Goal: Task Accomplishment & Management: Manage account settings

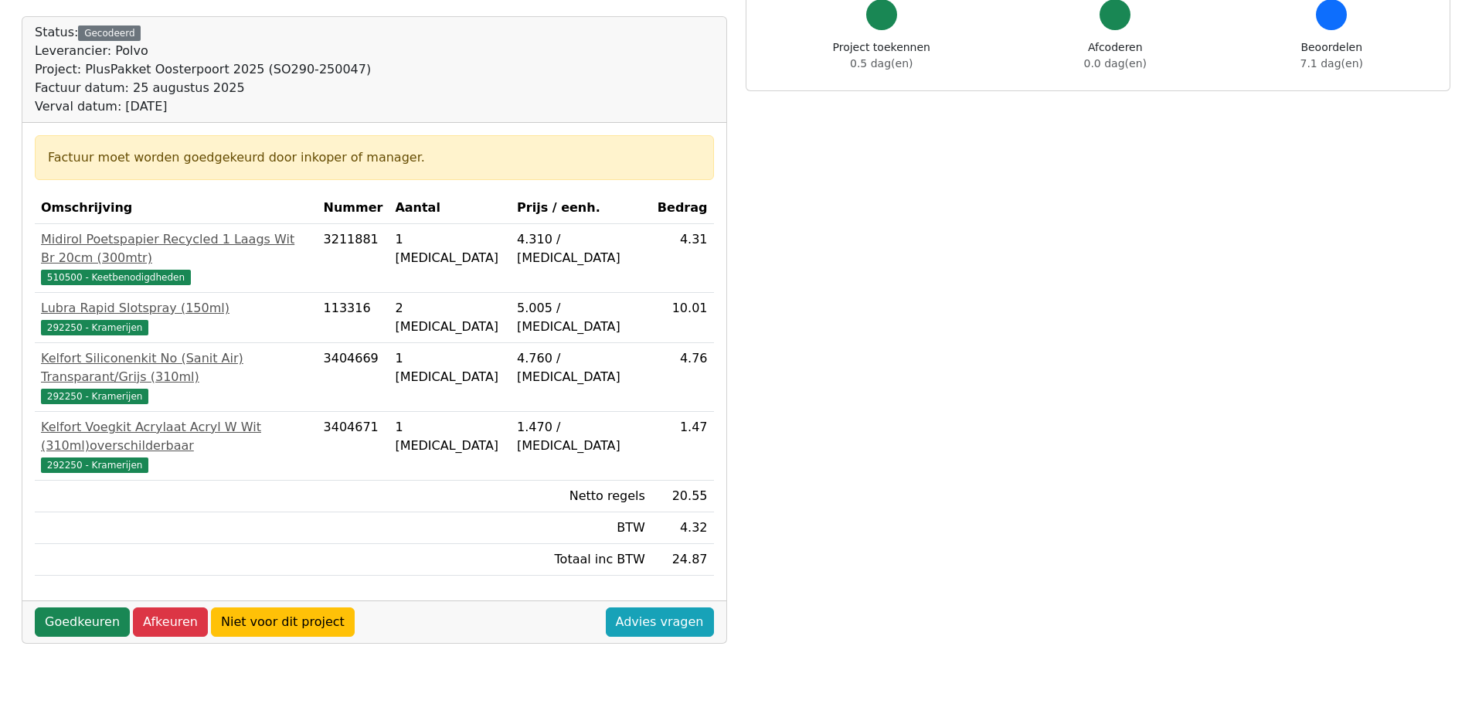
scroll to position [155, 0]
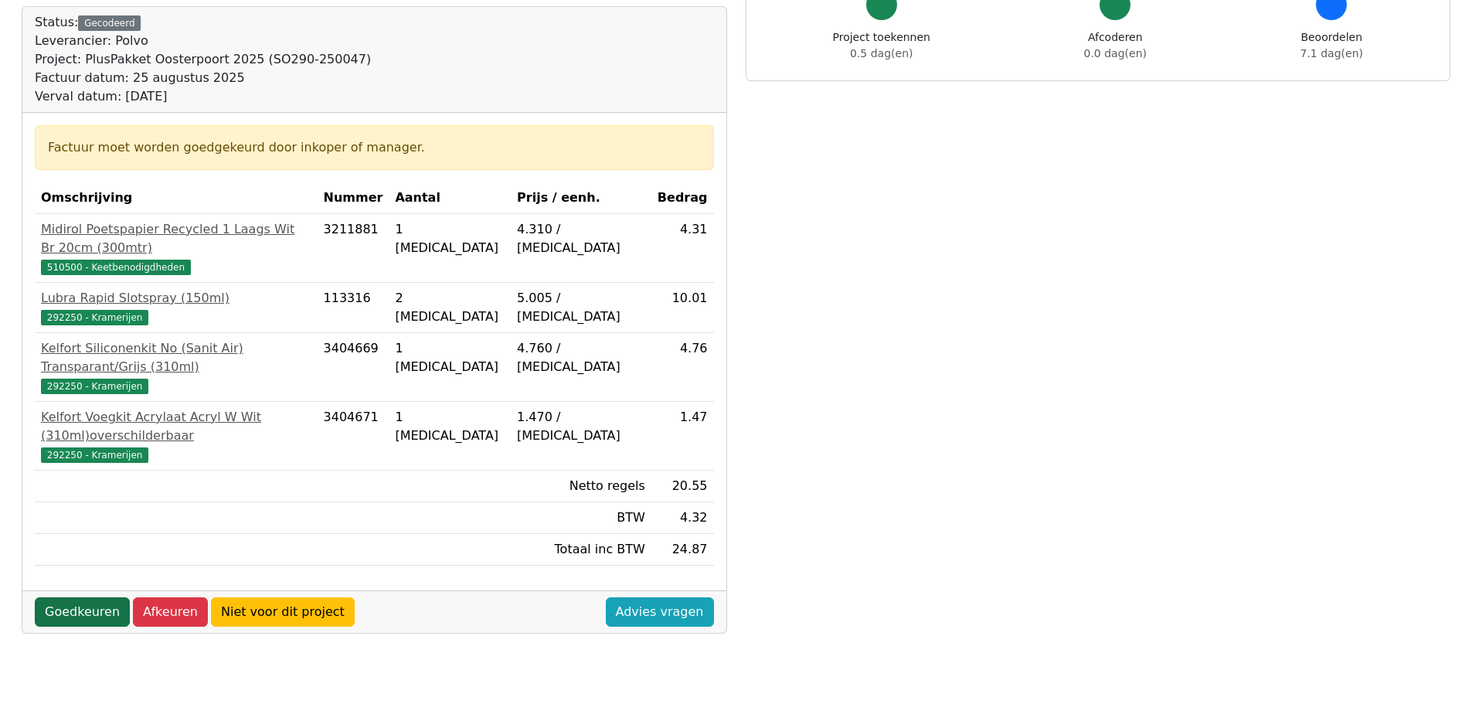
click at [75, 597] on link "Goedkeuren" at bounding box center [82, 611] width 95 height 29
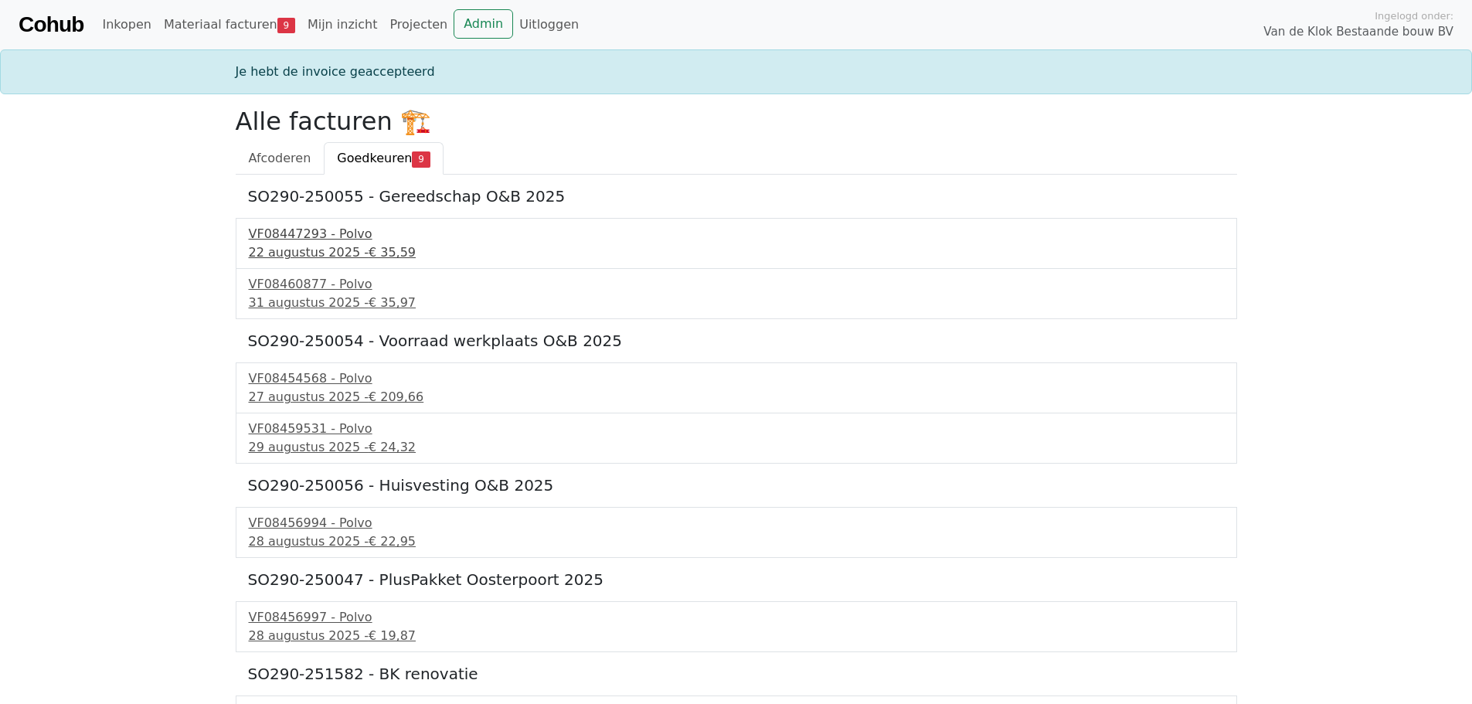
click at [318, 254] on div "22 augustus 2025 - € 35,59" at bounding box center [736, 252] width 975 height 19
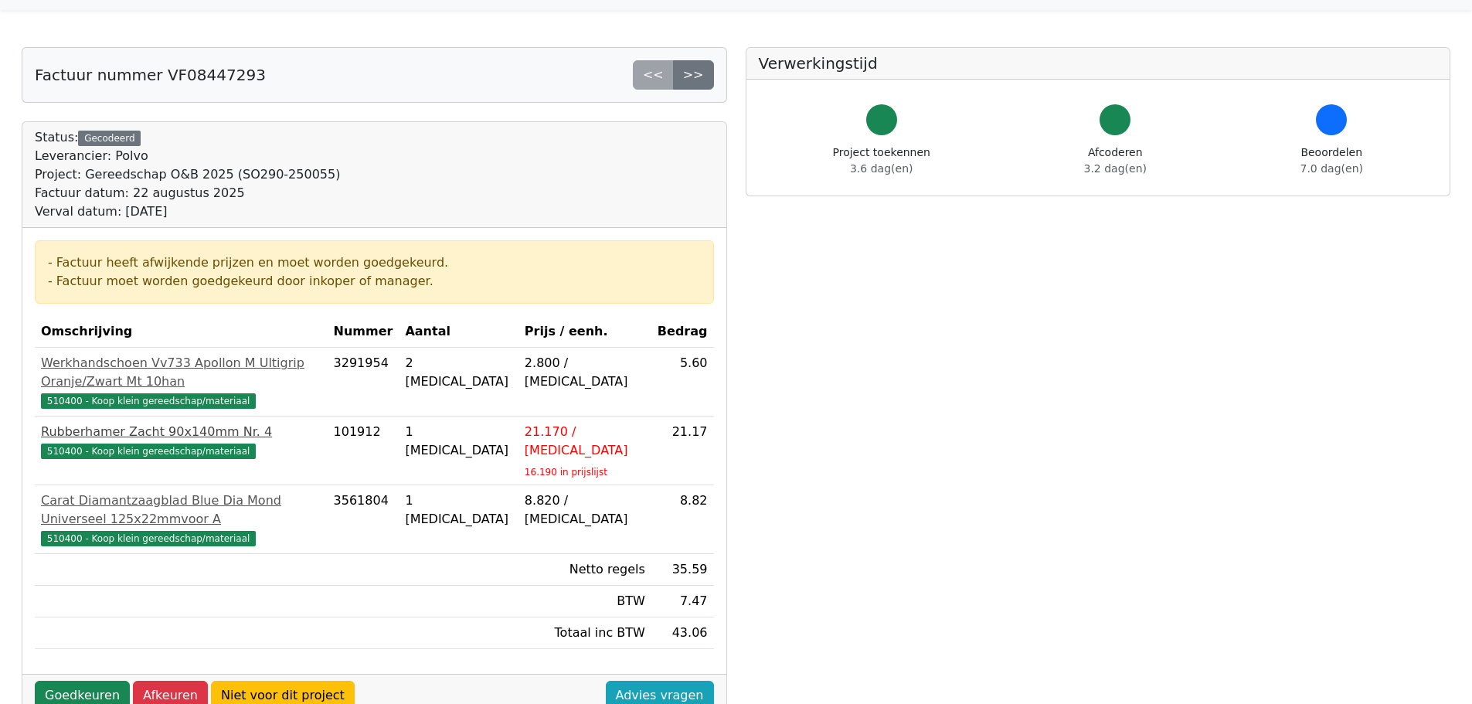
scroll to position [77, 0]
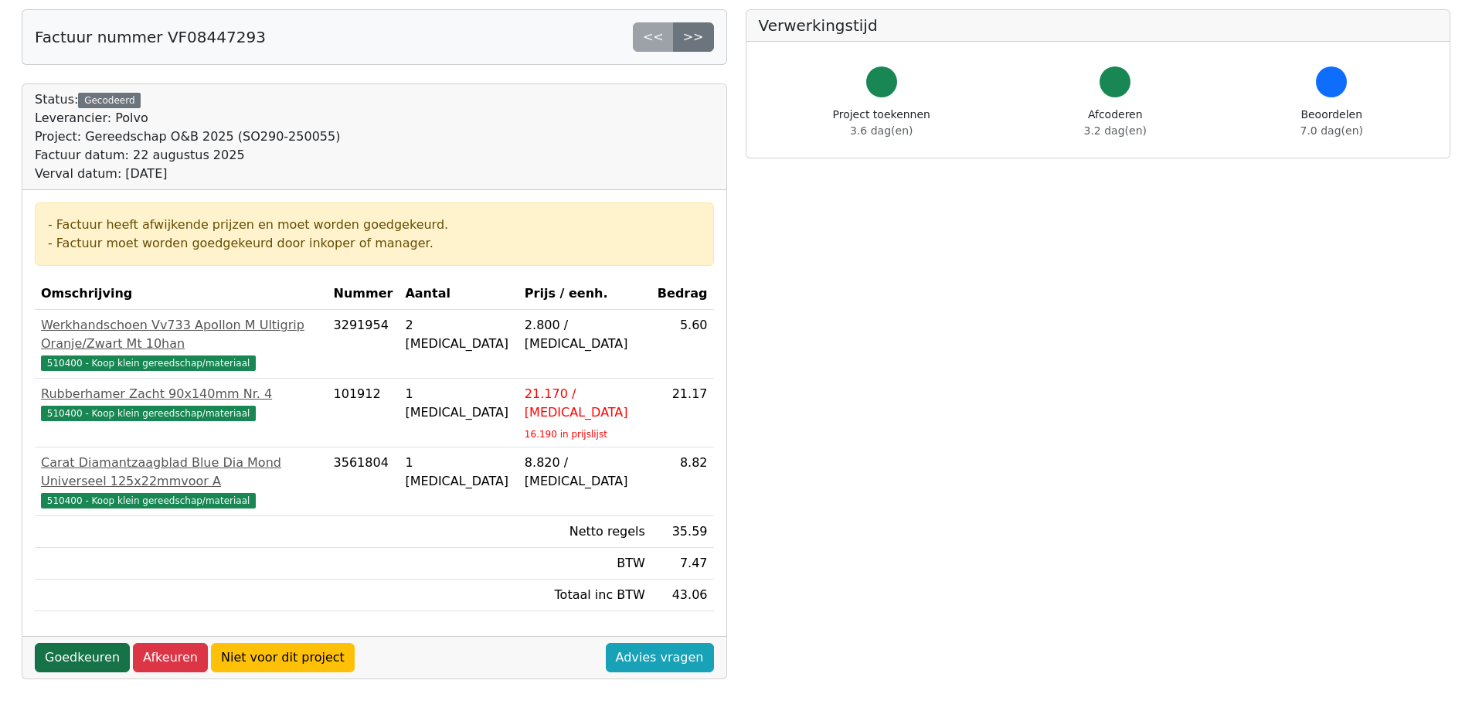
click at [87, 643] on link "Goedkeuren" at bounding box center [82, 657] width 95 height 29
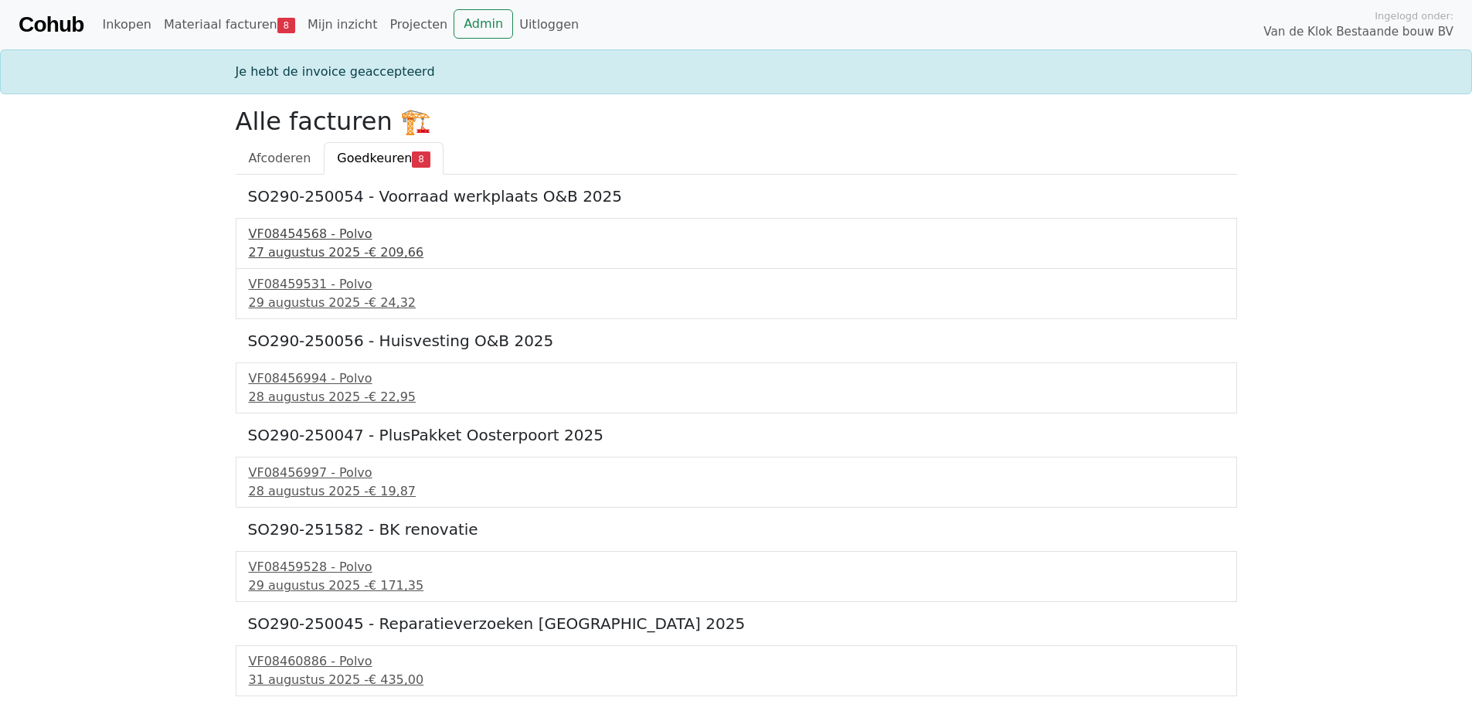
click at [308, 248] on div "[DATE] - € 209,66" at bounding box center [736, 252] width 975 height 19
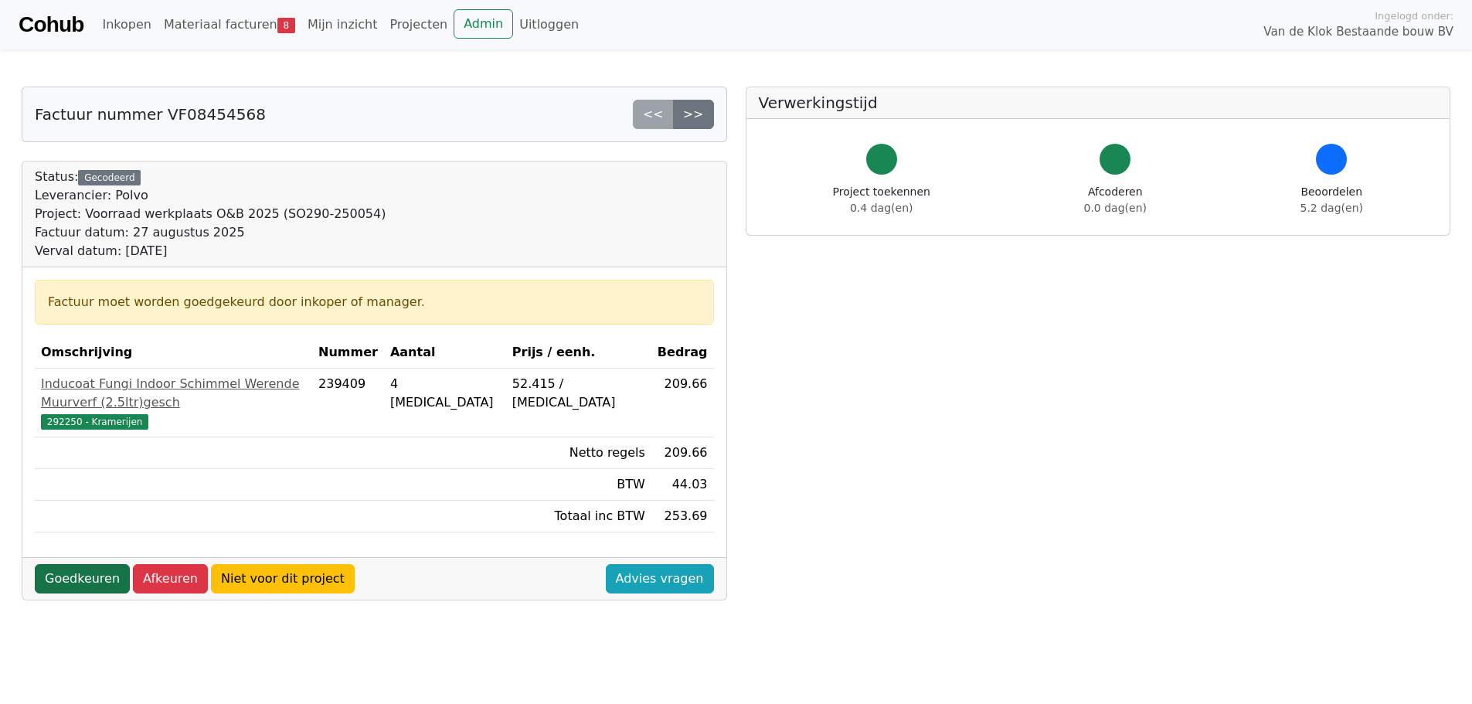
click at [70, 564] on link "Goedkeuren" at bounding box center [82, 578] width 95 height 29
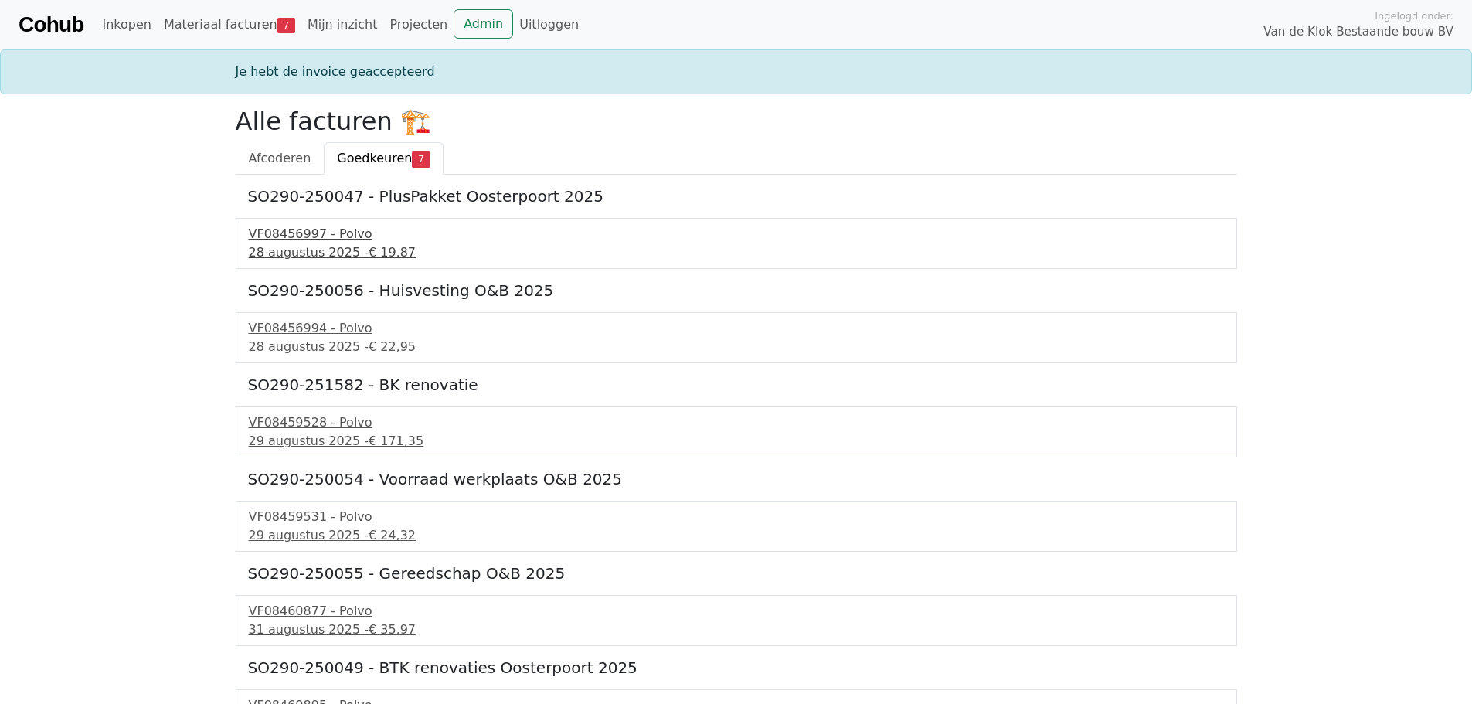
click at [287, 247] on div "28 augustus 2025 - € 19,87" at bounding box center [736, 252] width 975 height 19
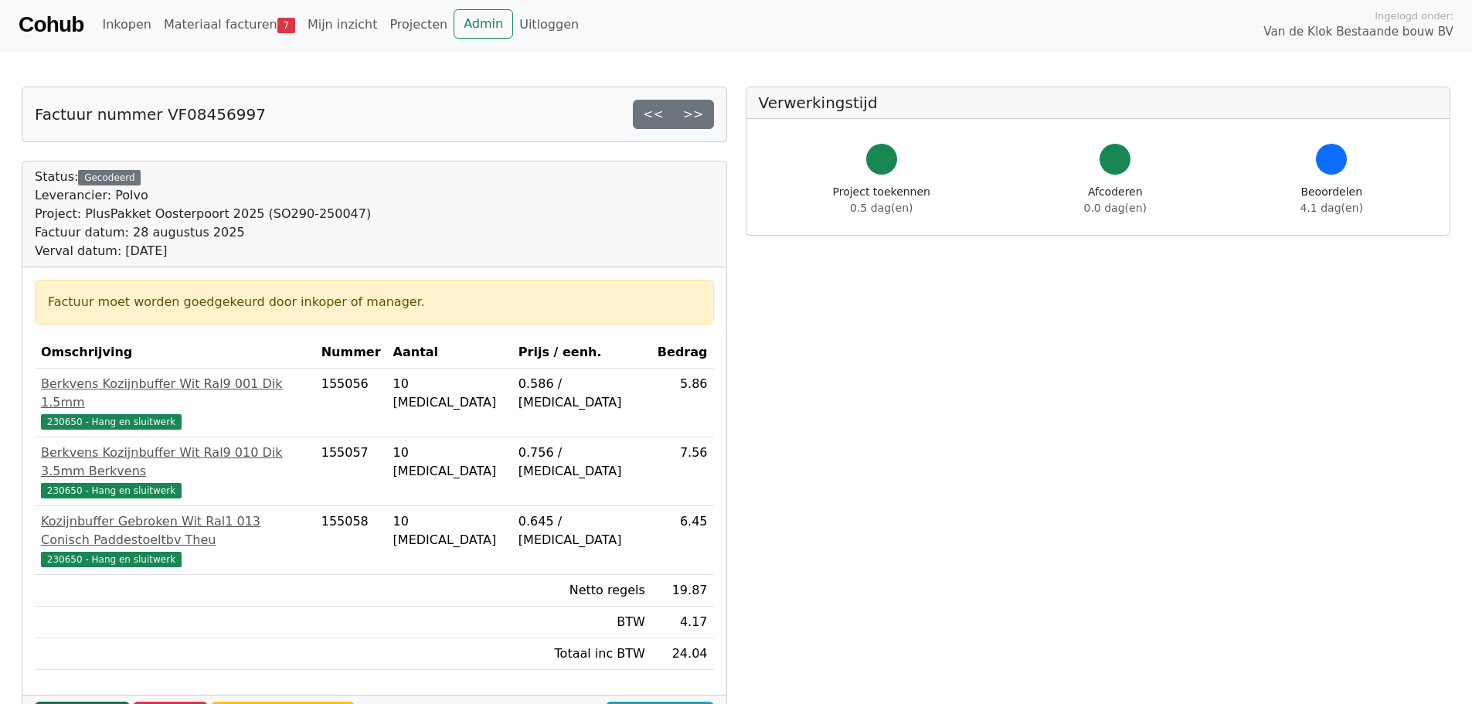
click at [86, 702] on link "Goedkeuren" at bounding box center [82, 716] width 95 height 29
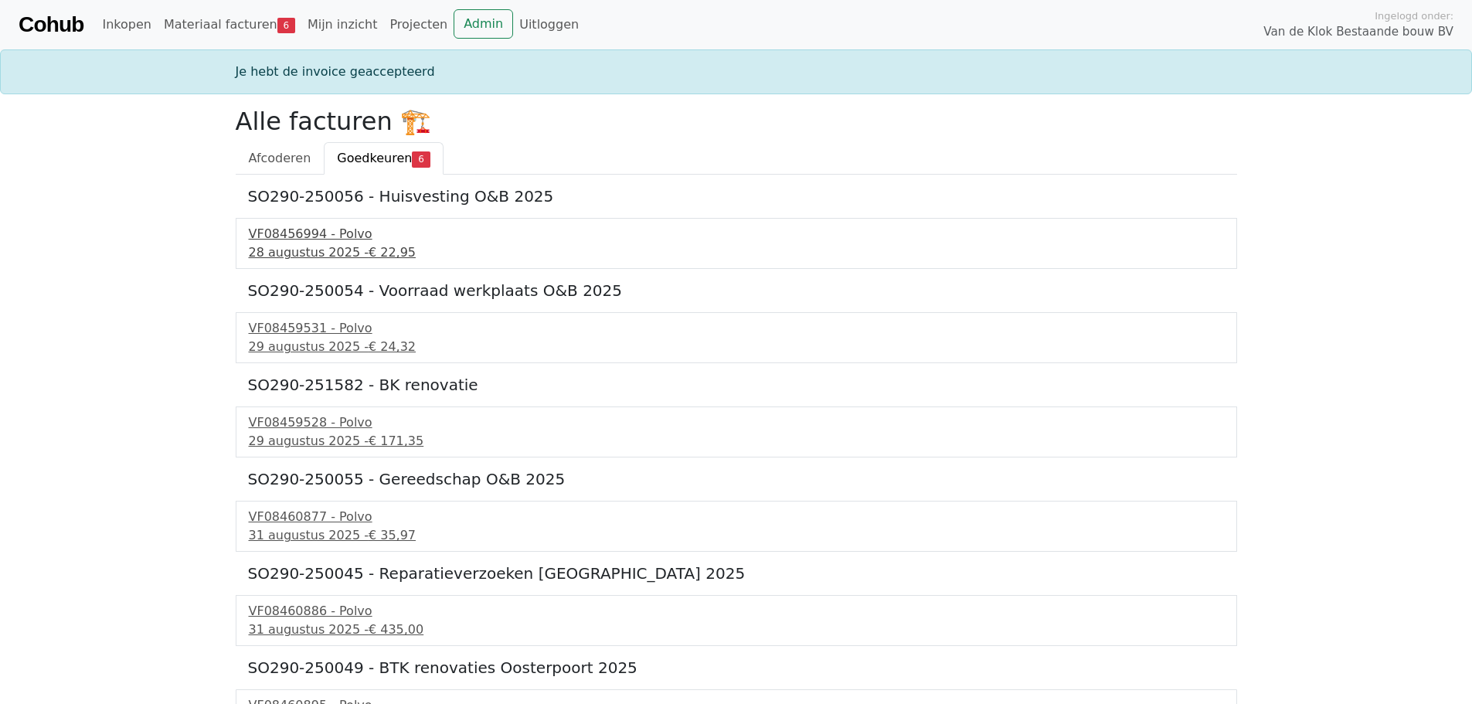
click at [298, 233] on div "VF08456994 - Polvo" at bounding box center [736, 234] width 975 height 19
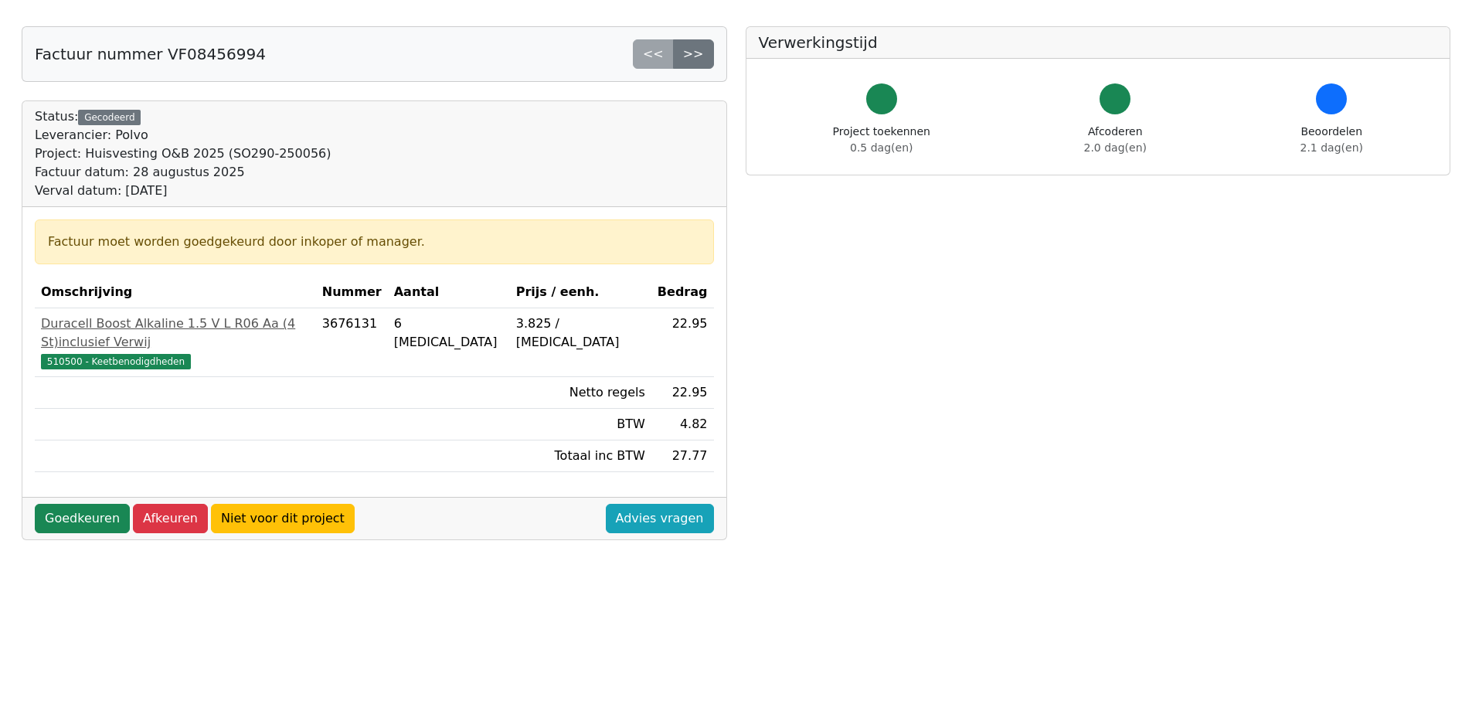
scroll to position [155, 0]
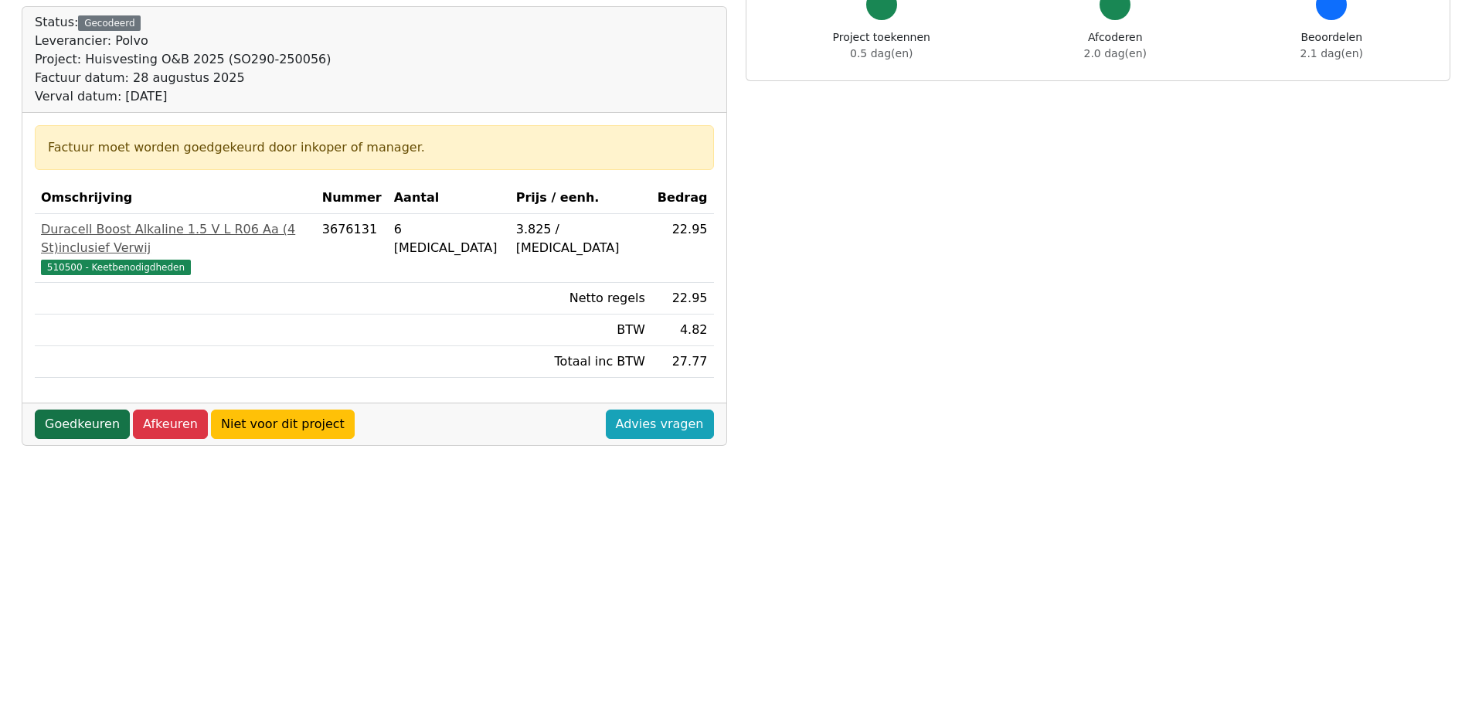
click at [95, 413] on link "Goedkeuren" at bounding box center [82, 424] width 95 height 29
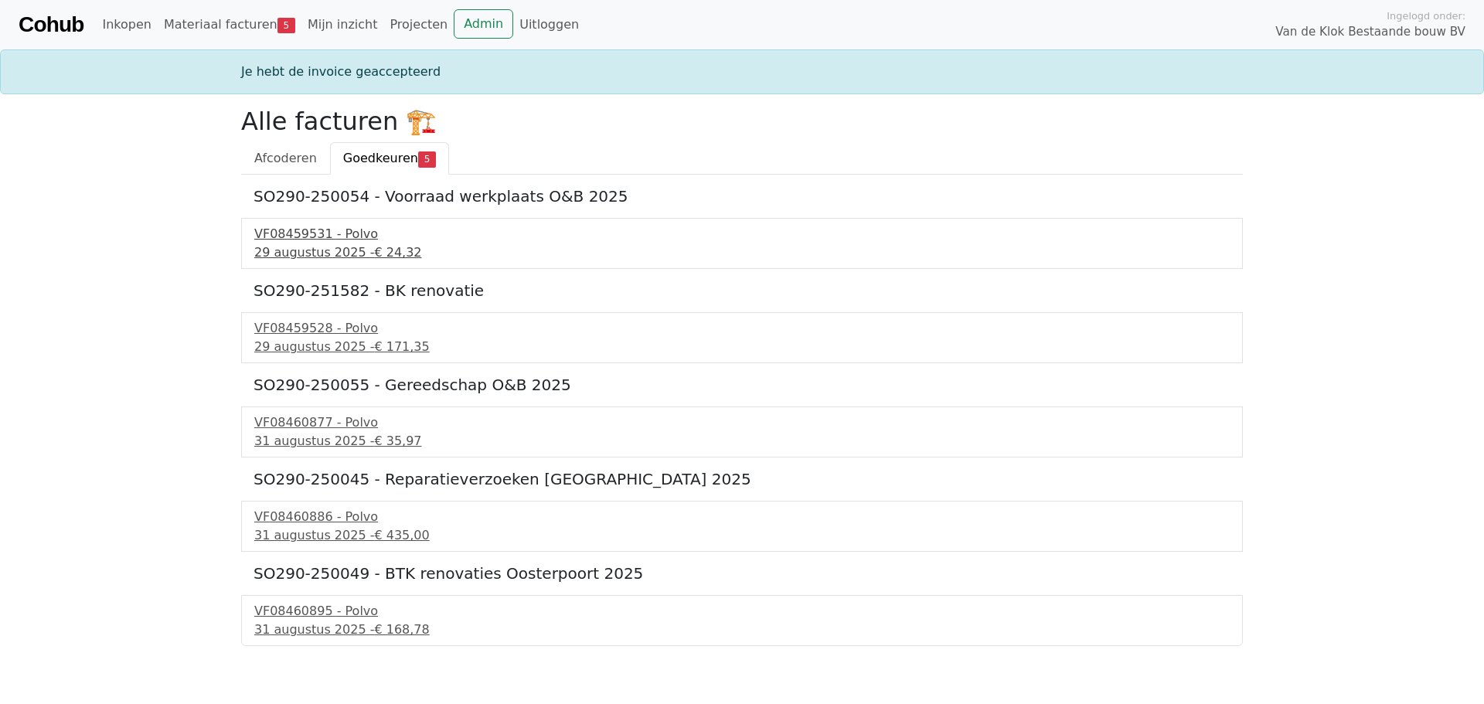
click at [294, 236] on div "VF08459531 - Polvo" at bounding box center [741, 234] width 975 height 19
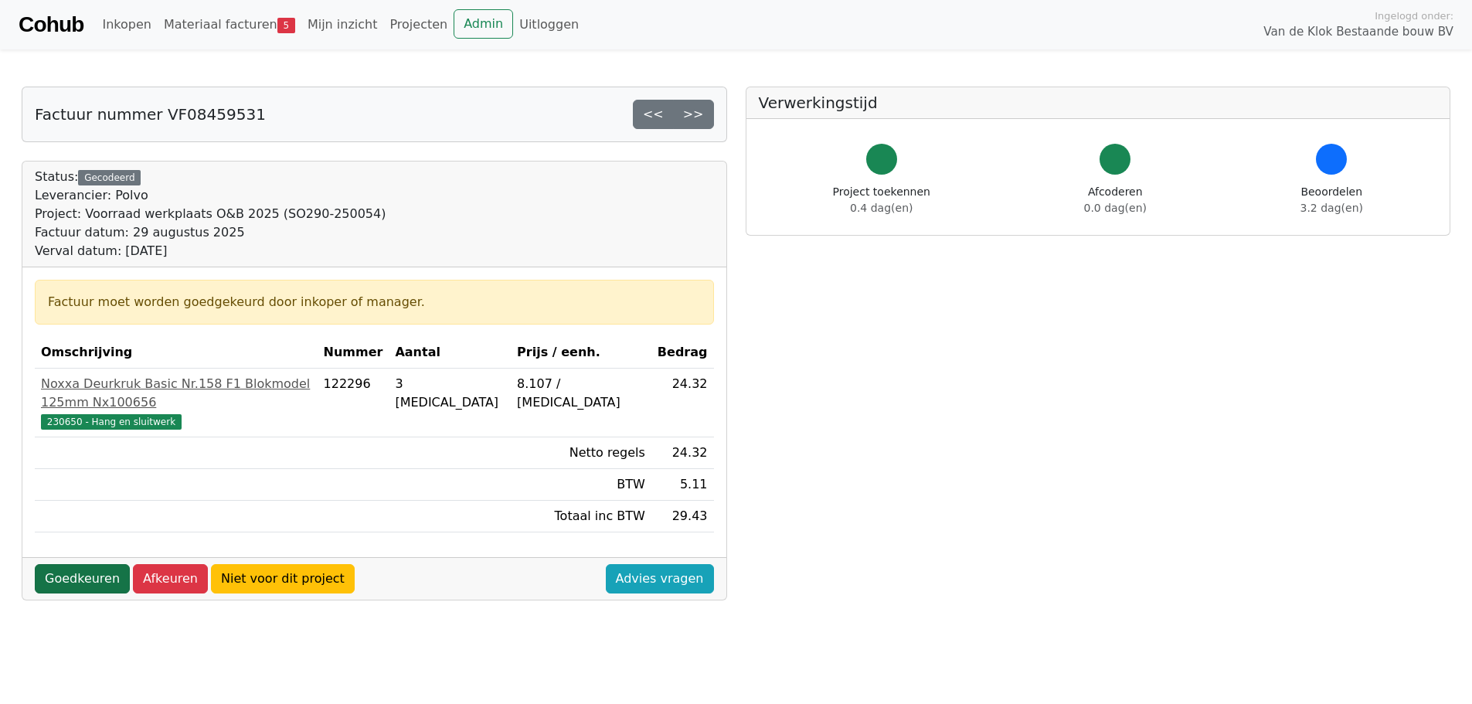
click at [64, 564] on link "Goedkeuren" at bounding box center [82, 578] width 95 height 29
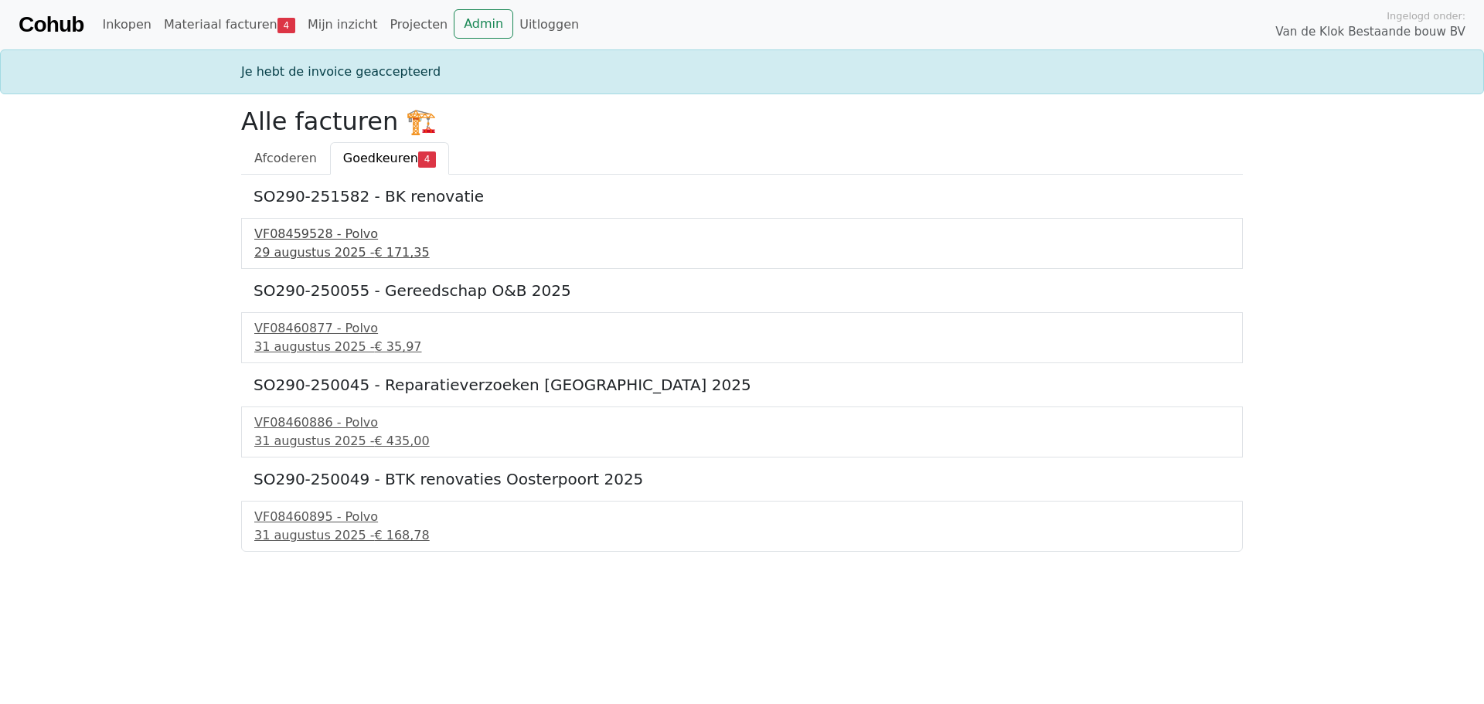
click at [318, 247] on div "29 augustus 2025 - € 171,35" at bounding box center [741, 252] width 975 height 19
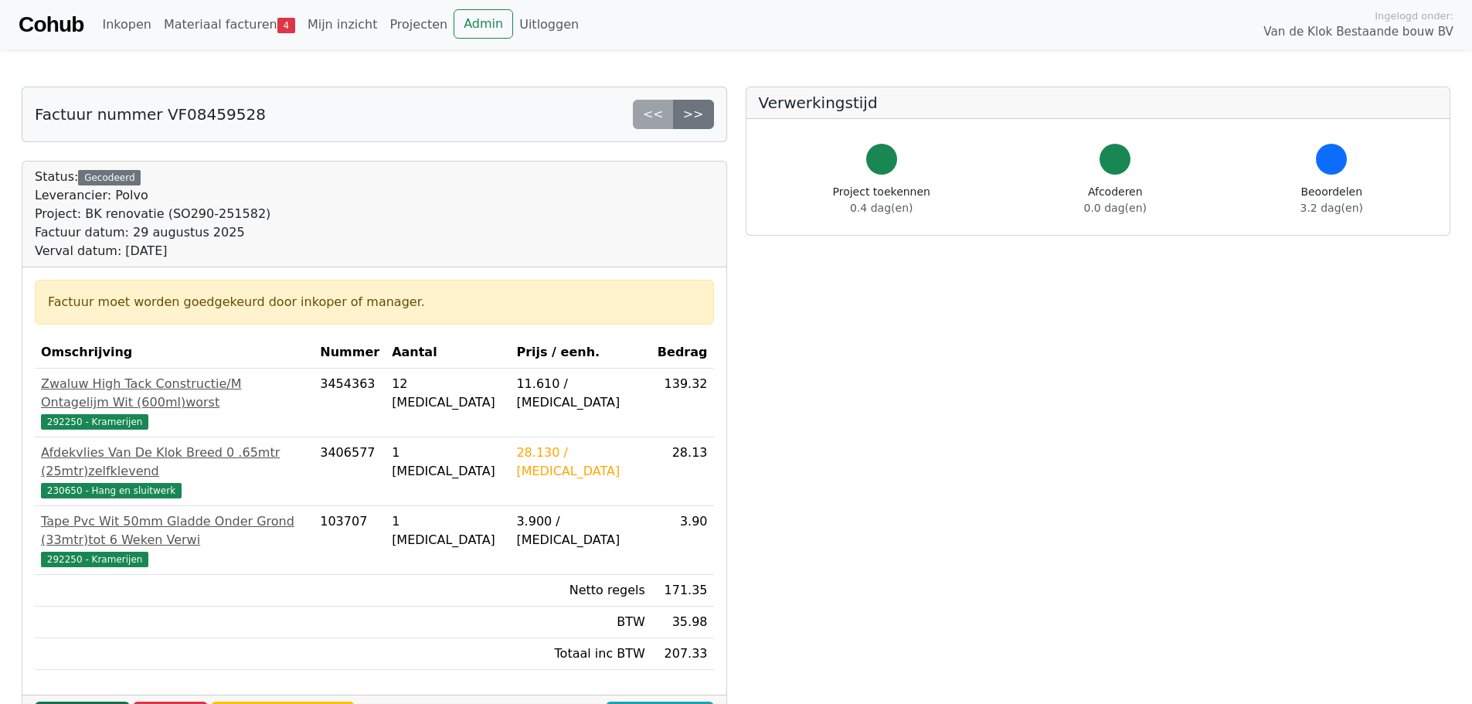
click at [64, 702] on link "Goedkeuren" at bounding box center [82, 716] width 95 height 29
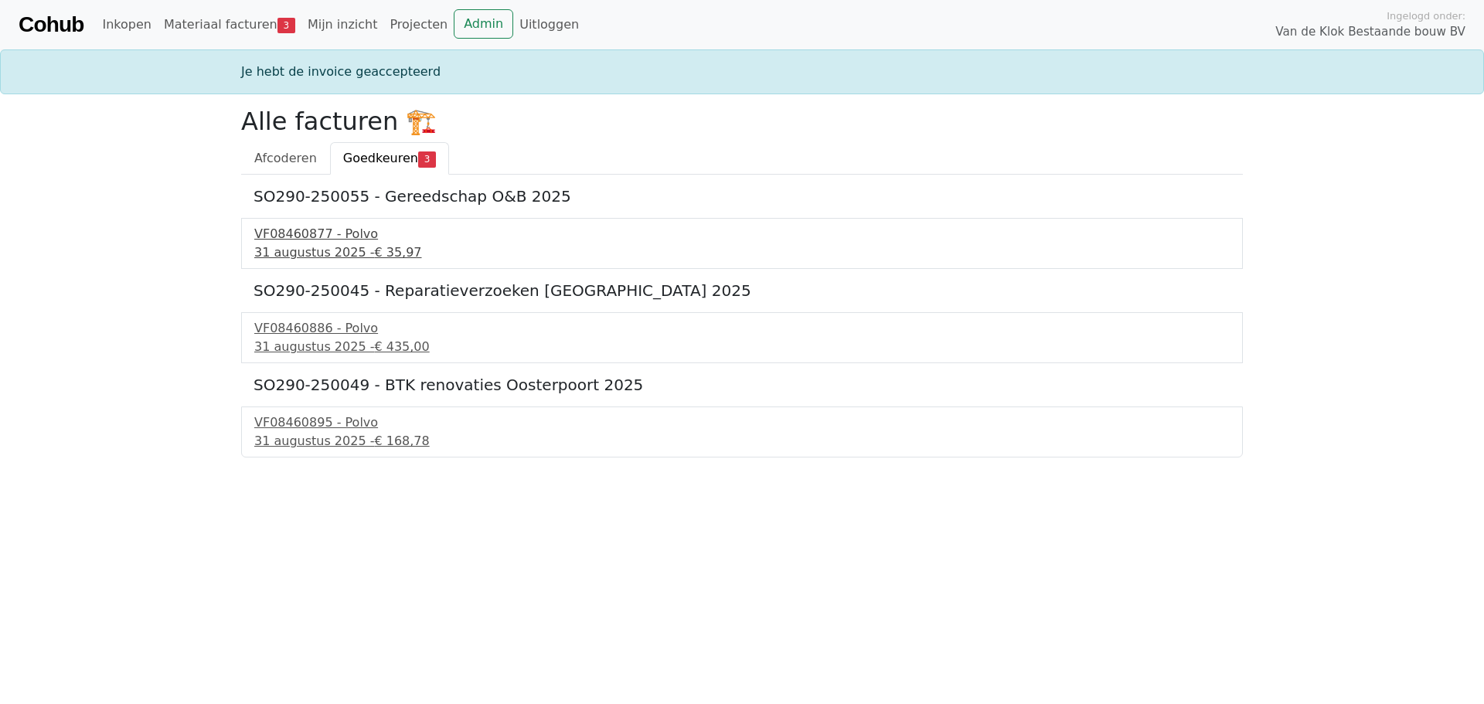
click at [332, 245] on div "31 augustus 2025 - € 35,97" at bounding box center [741, 252] width 975 height 19
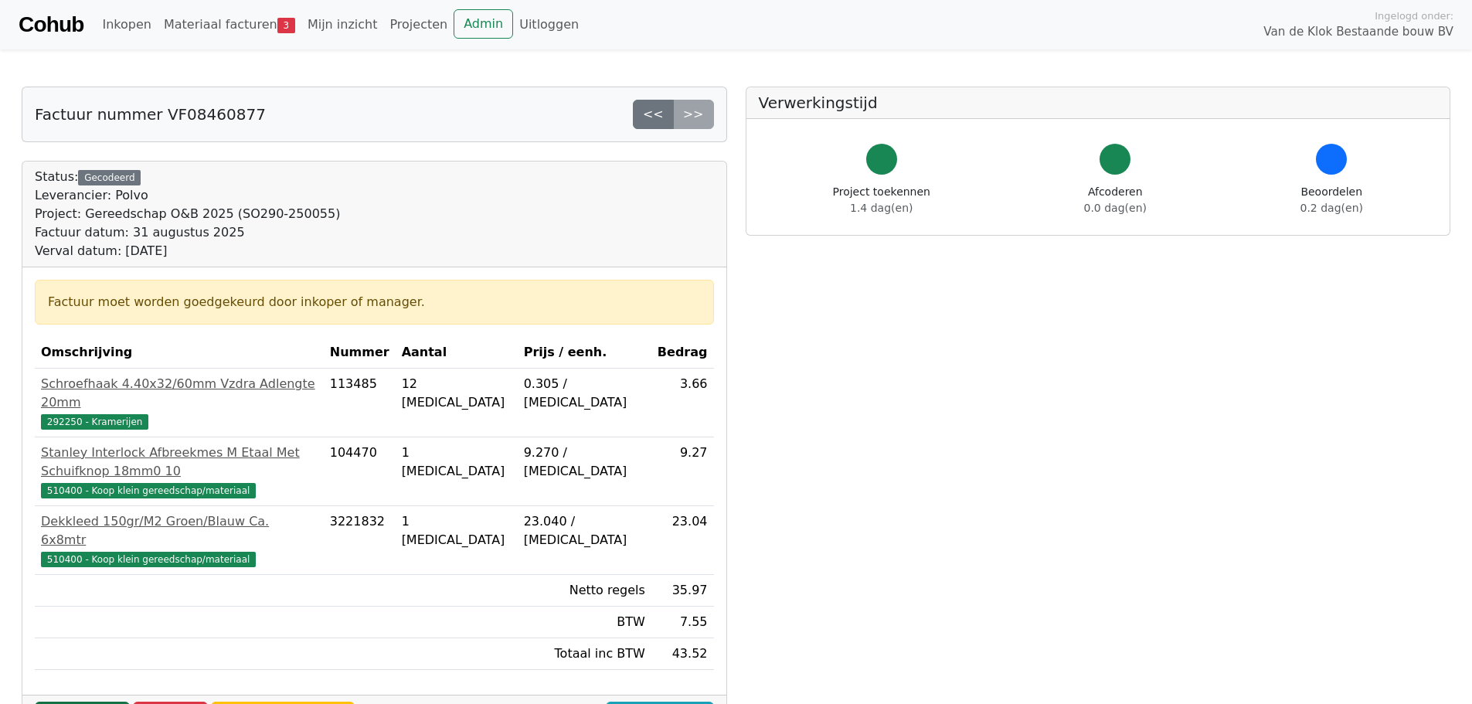
click at [84, 702] on link "Goedkeuren" at bounding box center [82, 716] width 95 height 29
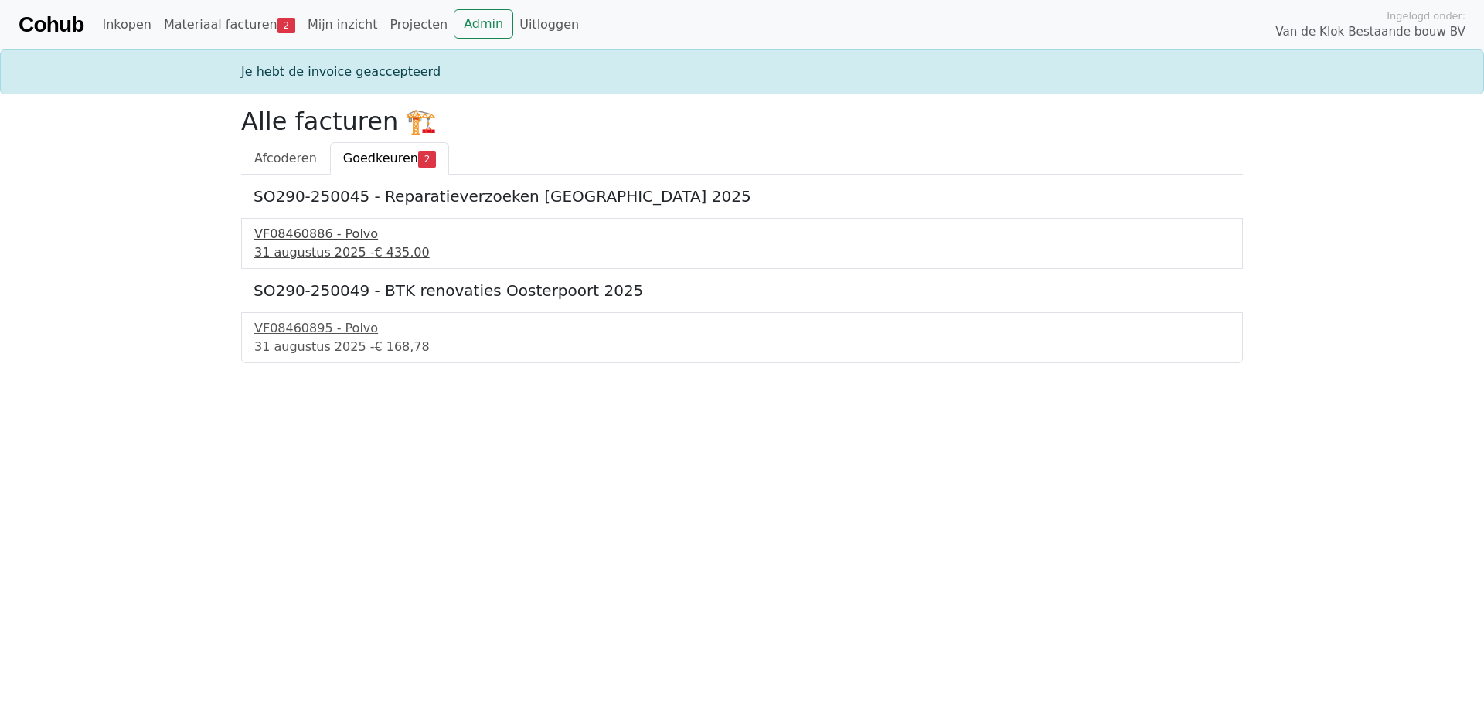
click at [300, 238] on div "VF08460886 - Polvo" at bounding box center [741, 234] width 975 height 19
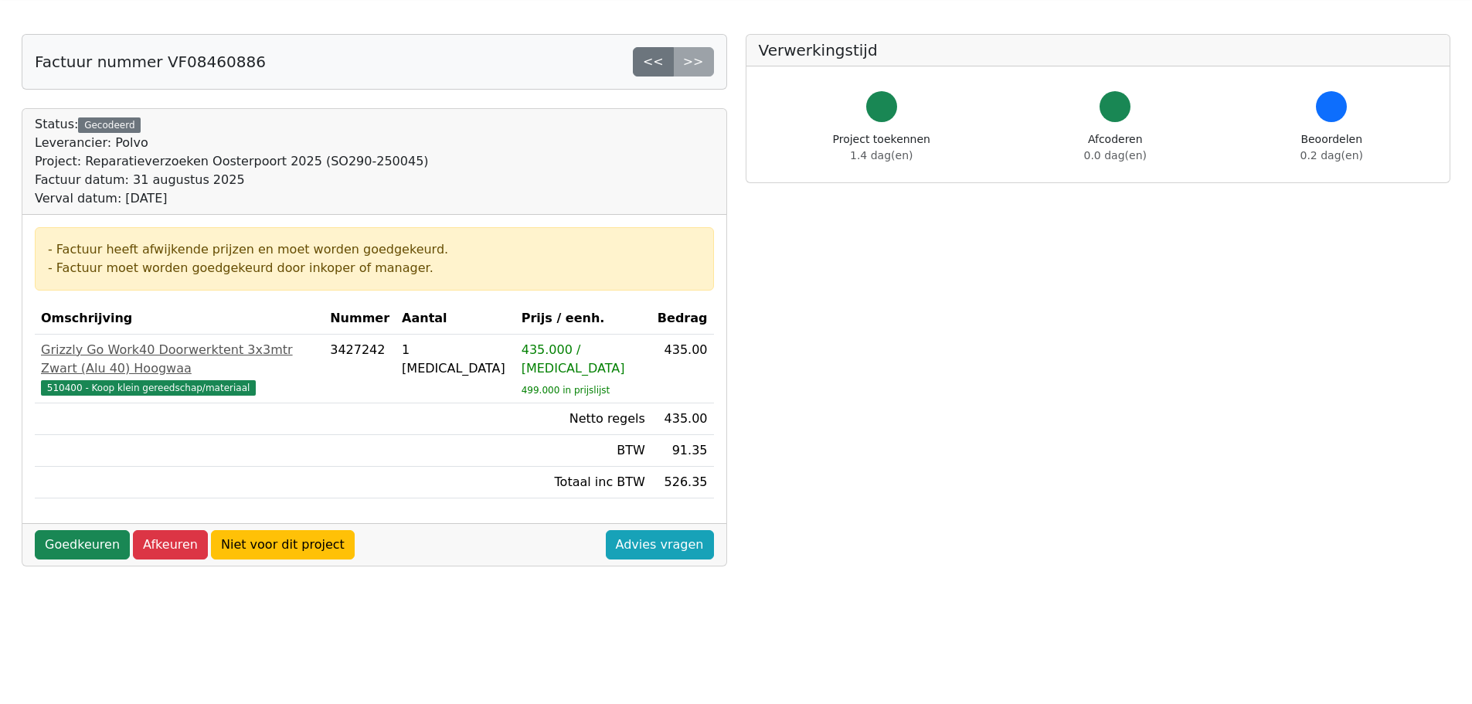
scroll to position [77, 0]
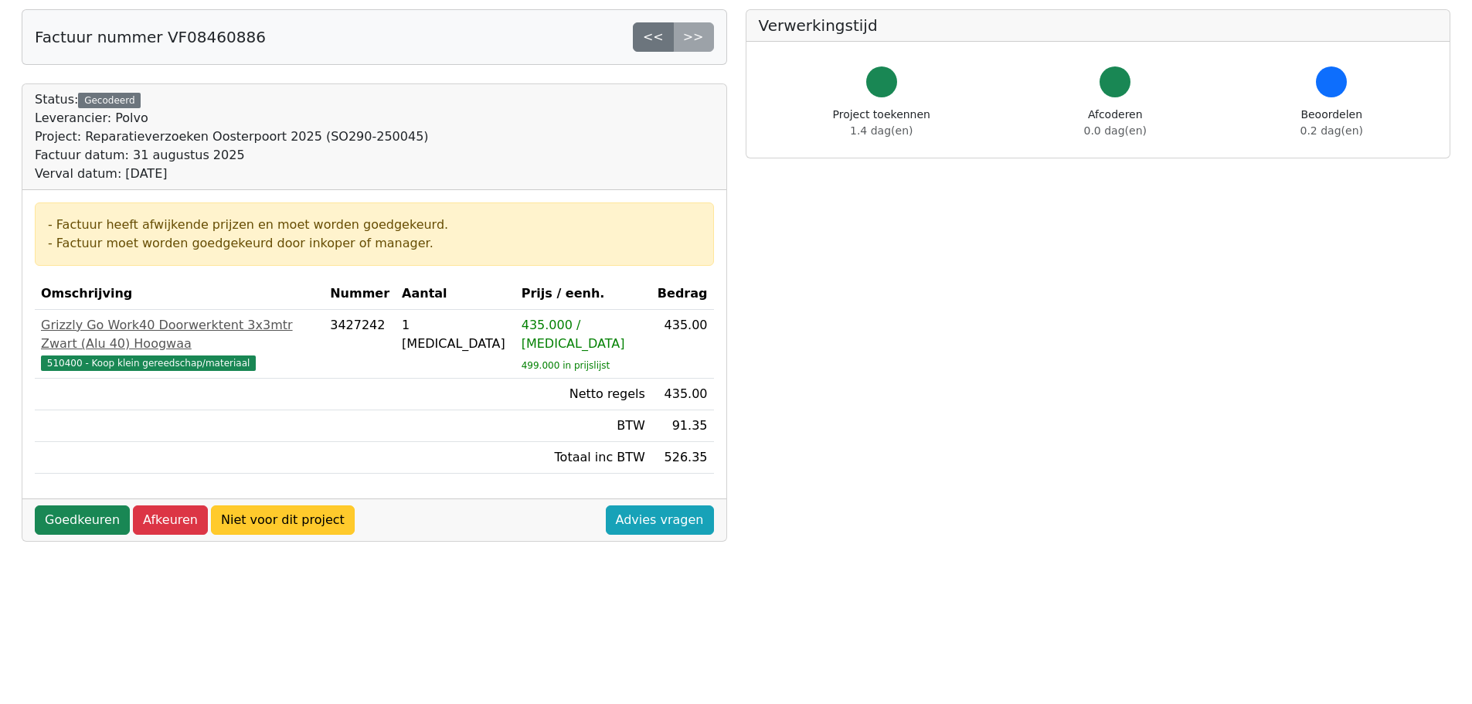
click at [270, 509] on link "Niet voor dit project" at bounding box center [283, 519] width 144 height 29
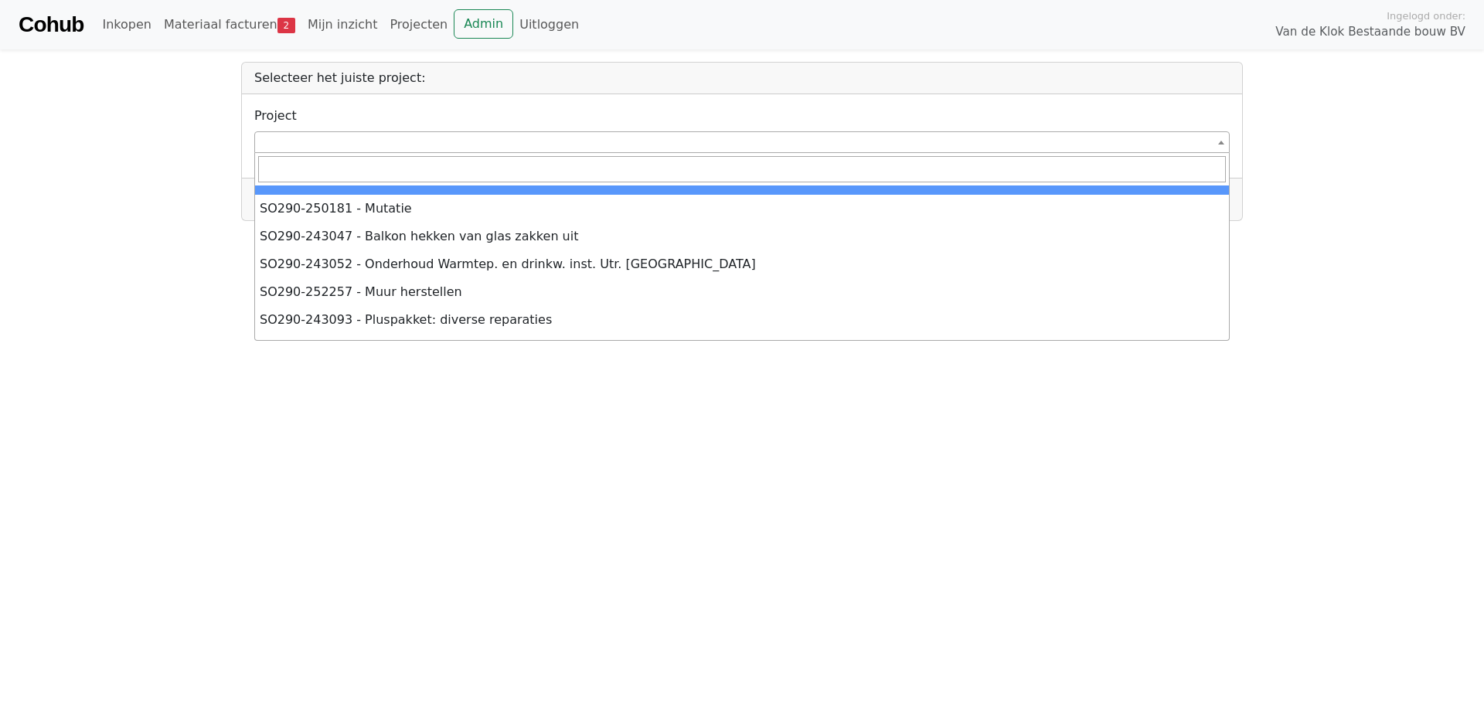
click at [283, 145] on span at bounding box center [741, 142] width 975 height 22
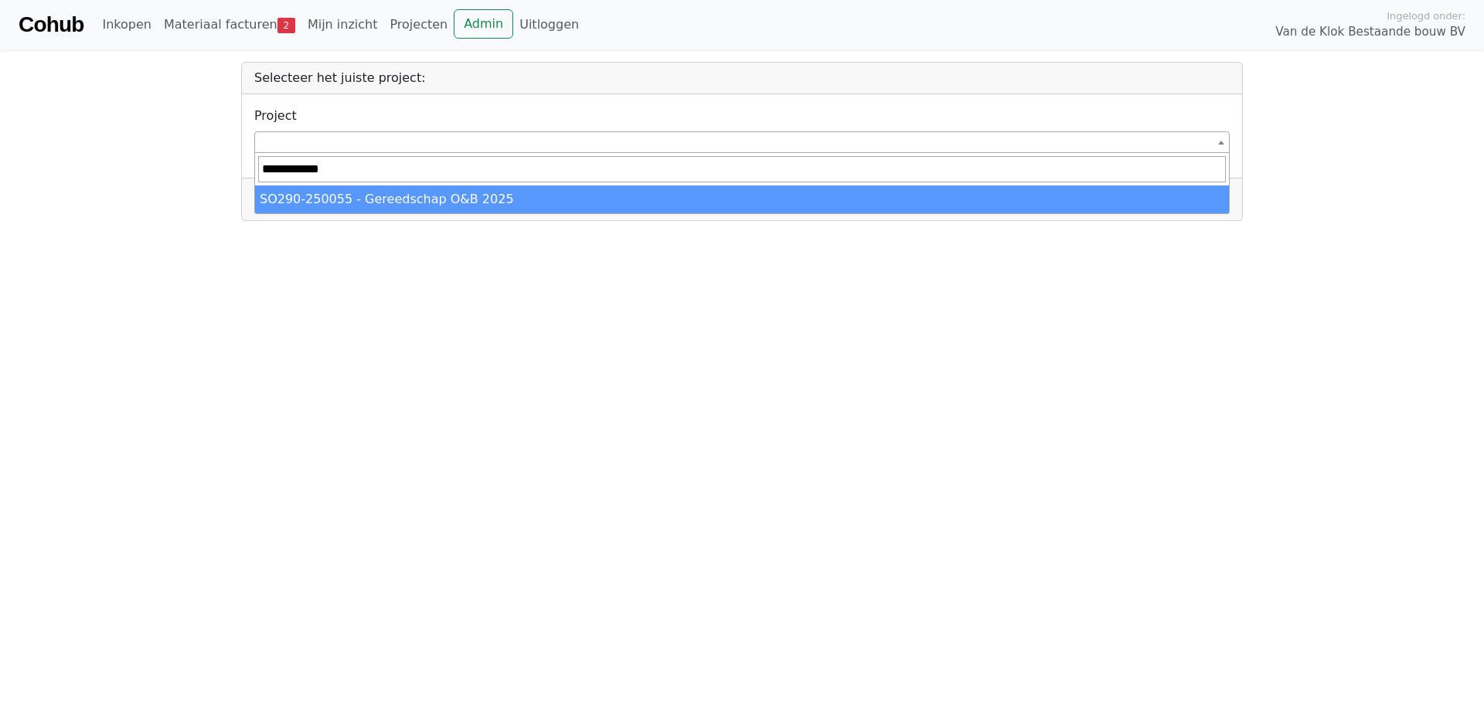
type input "**********"
select select "******"
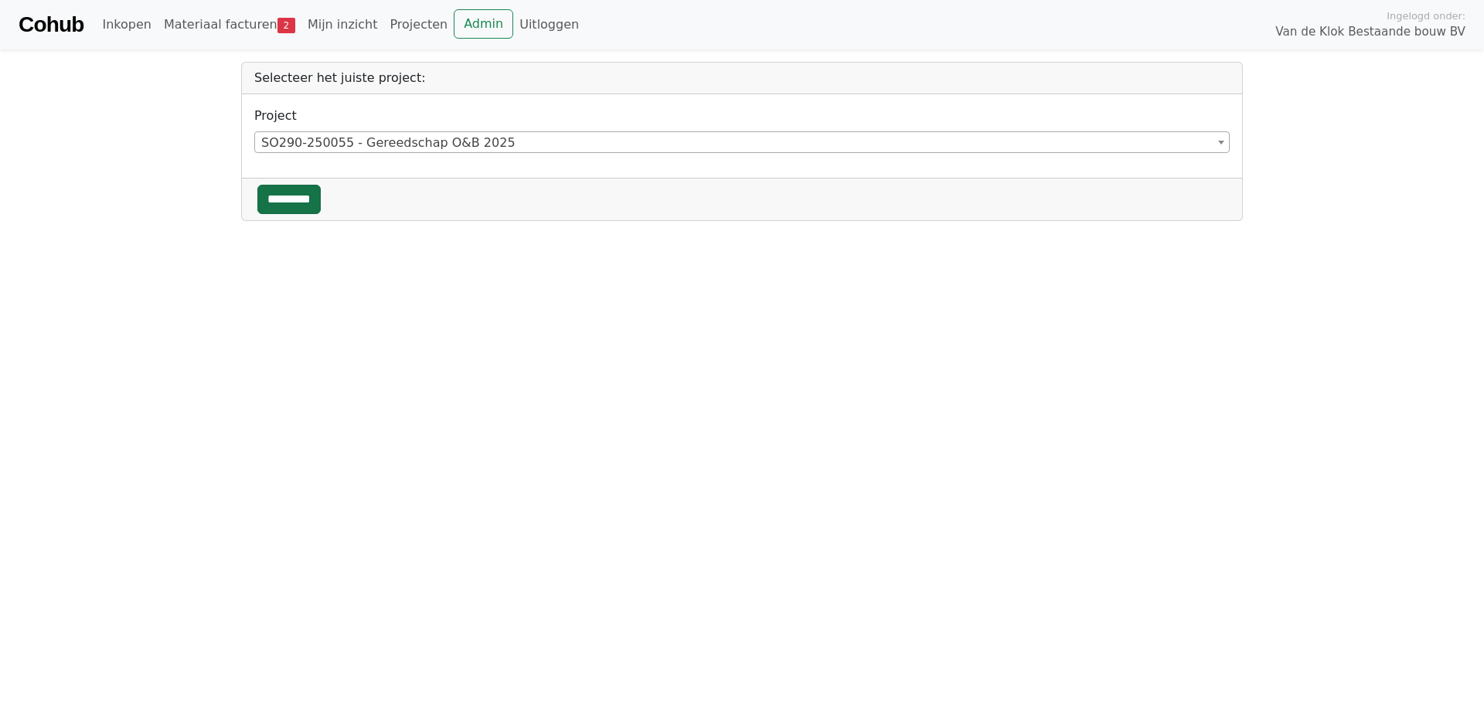
click at [281, 197] on input "*********" at bounding box center [288, 199] width 63 height 29
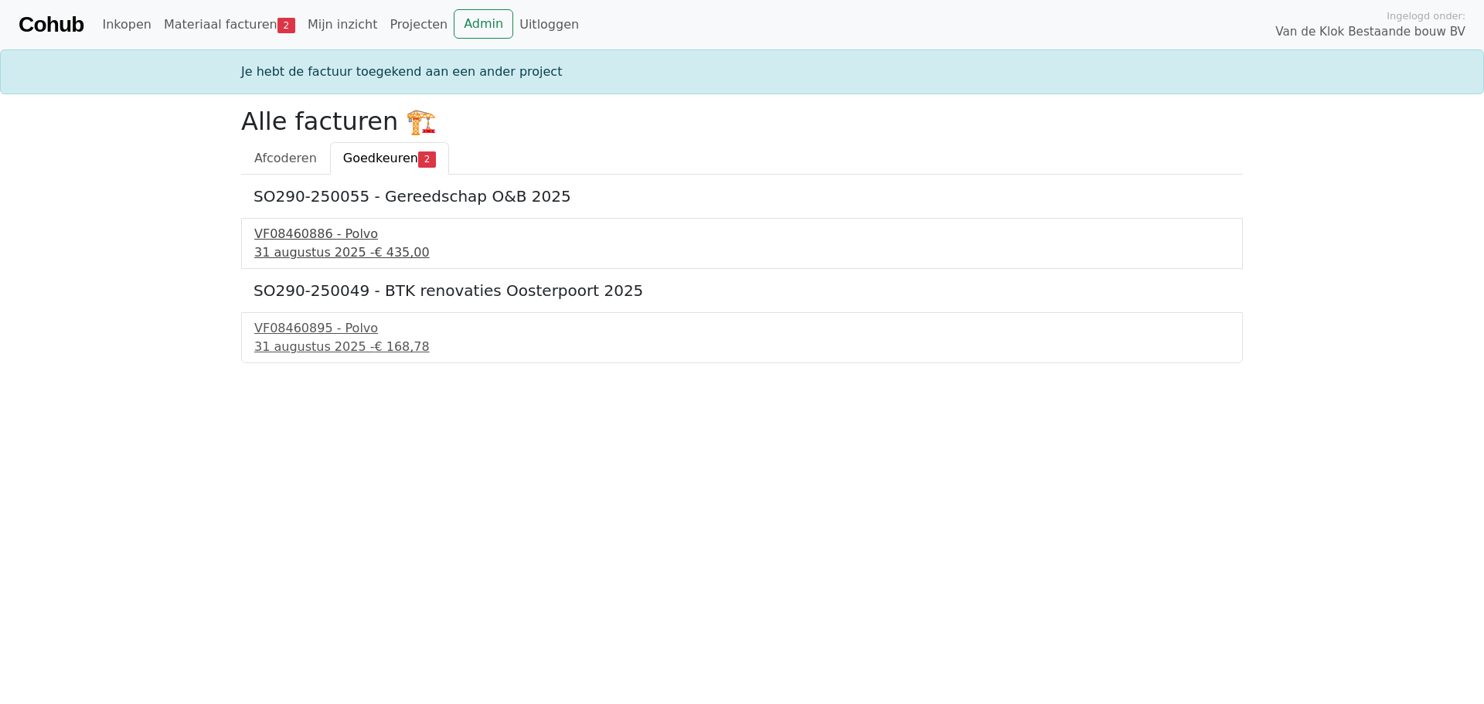
click at [285, 235] on div "VF08460886 - Polvo" at bounding box center [741, 234] width 975 height 19
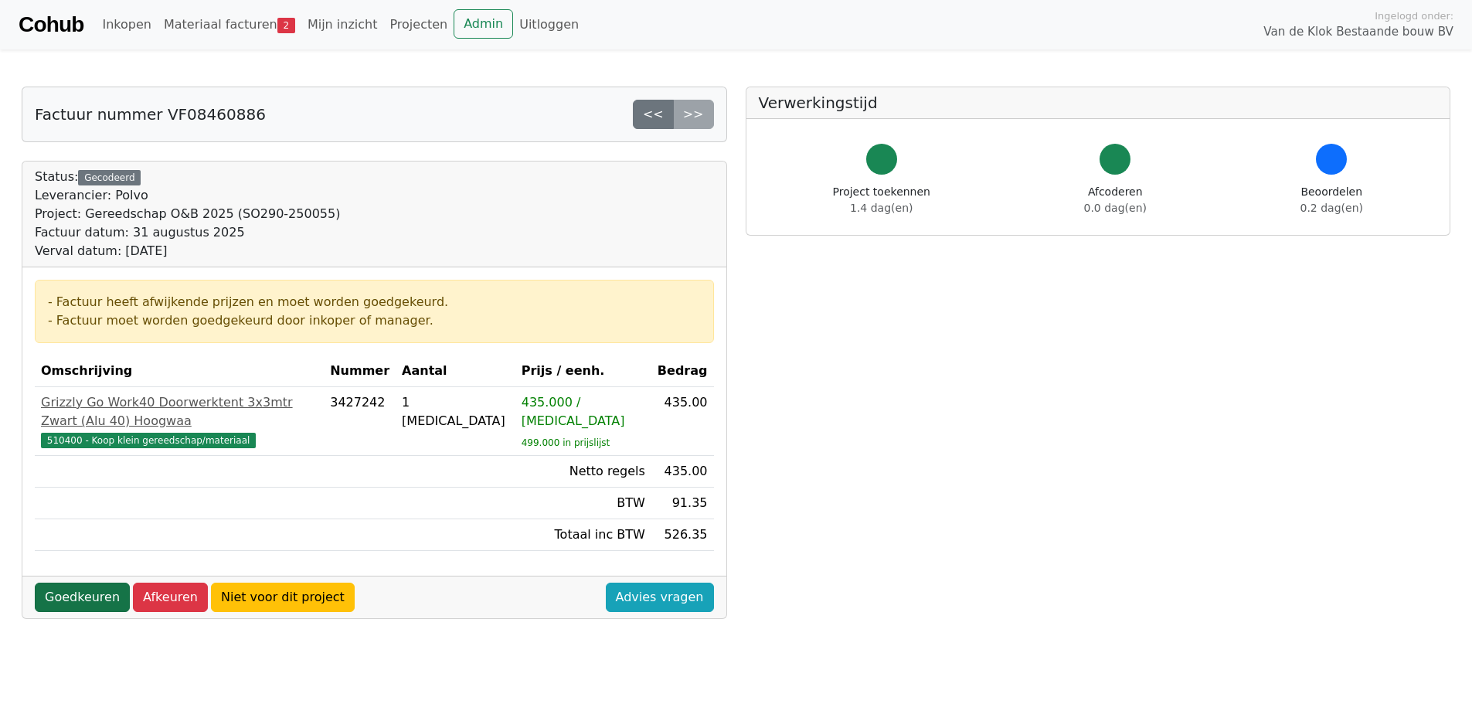
click at [80, 583] on link "Goedkeuren" at bounding box center [82, 597] width 95 height 29
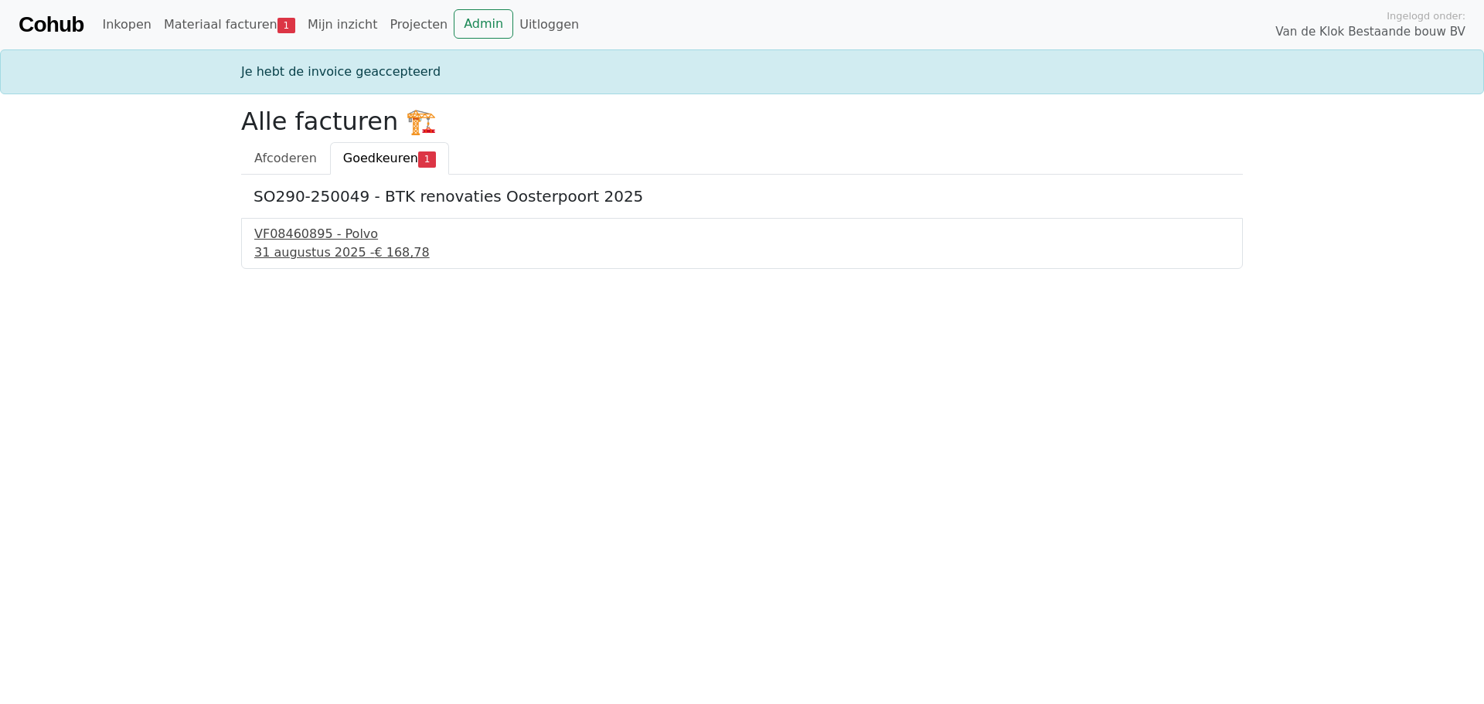
click at [332, 242] on div "VF08460895 - Polvo" at bounding box center [741, 234] width 975 height 19
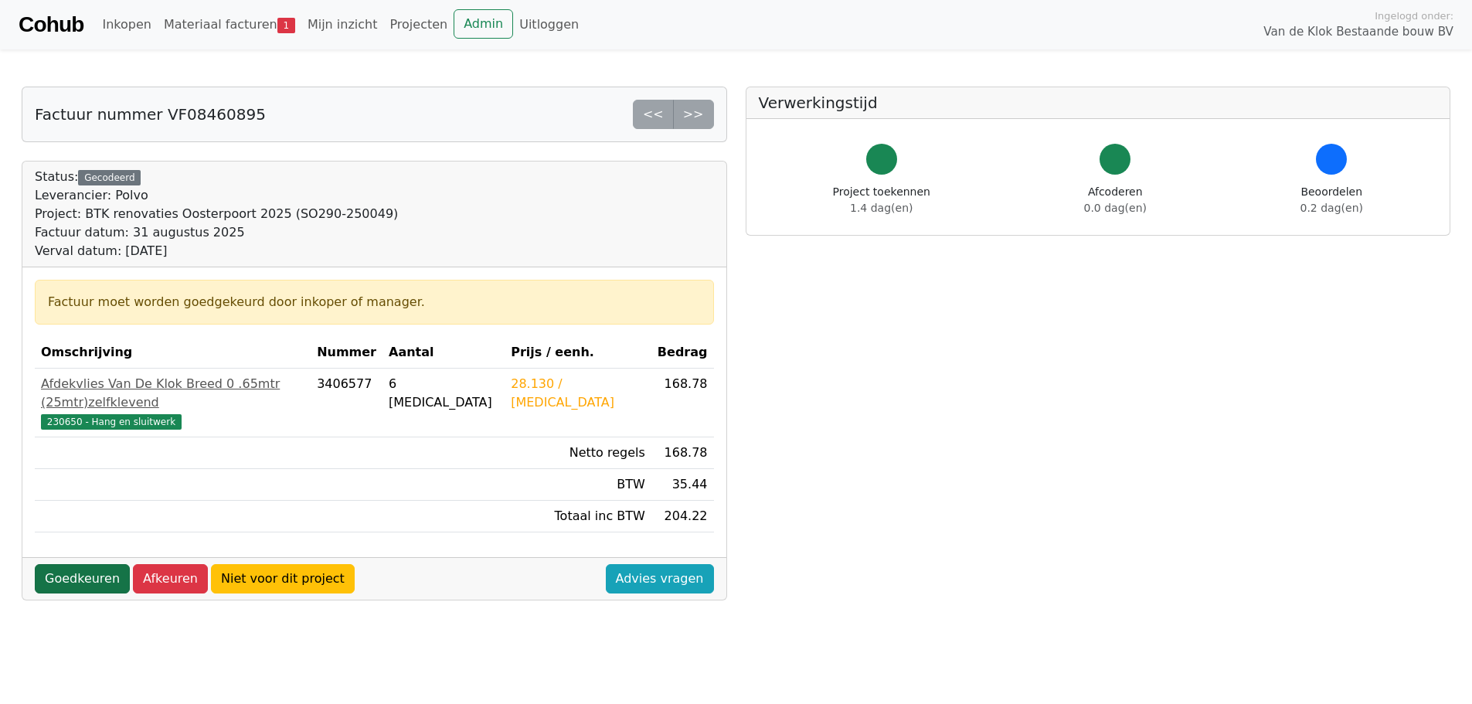
click at [59, 564] on link "Goedkeuren" at bounding box center [82, 578] width 95 height 29
